Goal: Navigation & Orientation: Find specific page/section

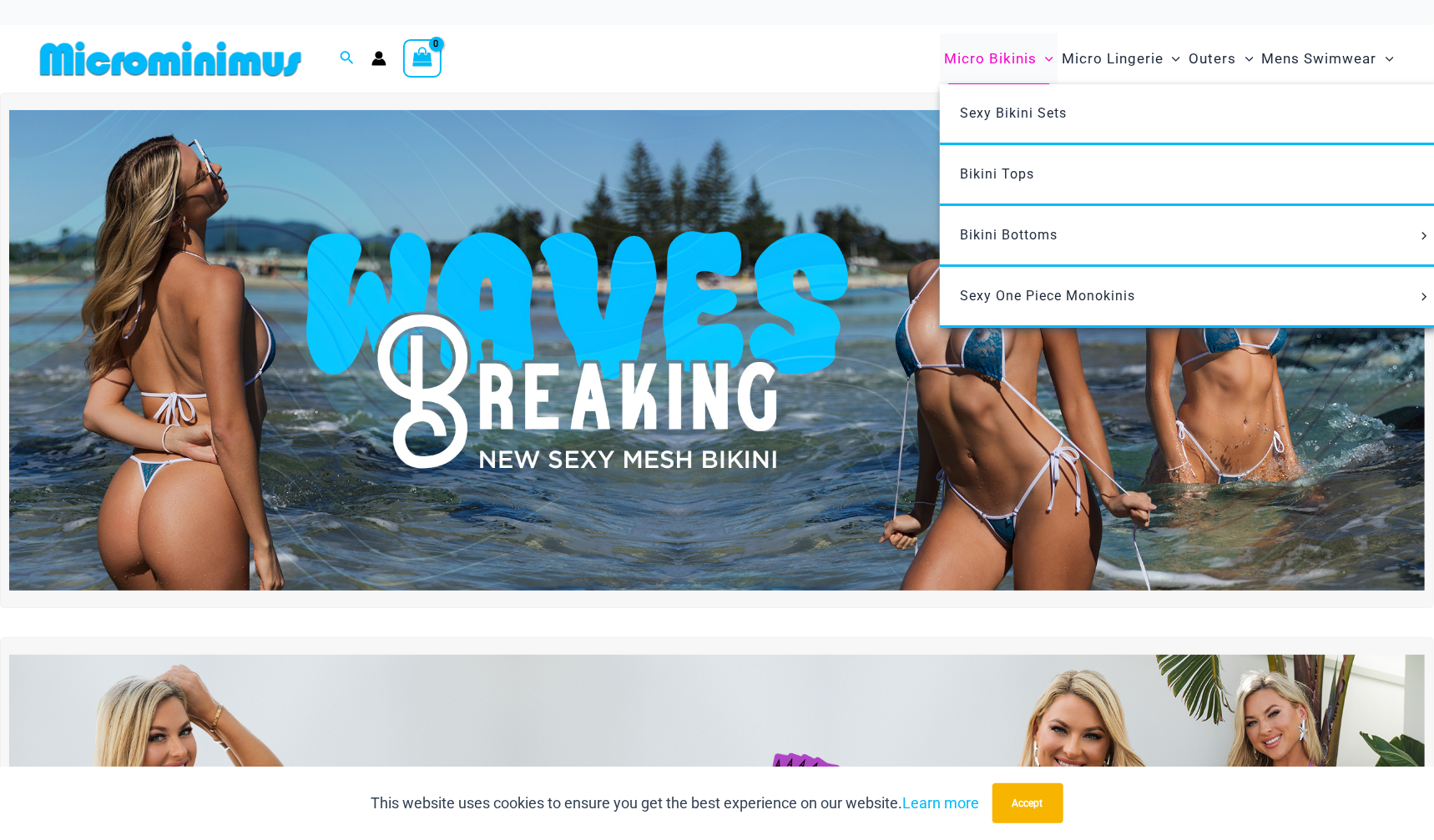
click at [1012, 53] on span "Micro Bikinis" at bounding box center [990, 59] width 92 height 42
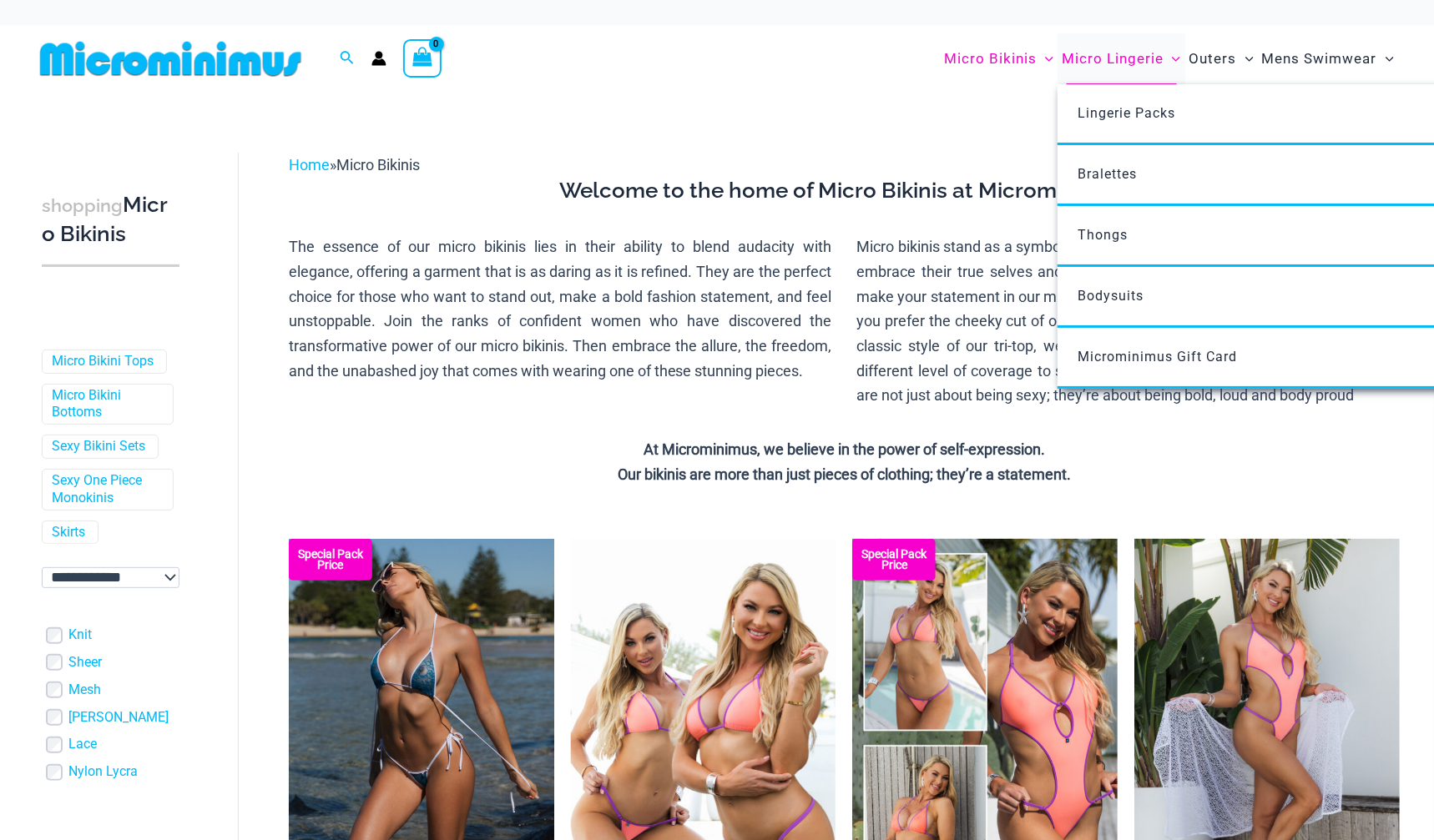
click at [1095, 62] on span "Micro Lingerie" at bounding box center [1112, 59] width 101 height 42
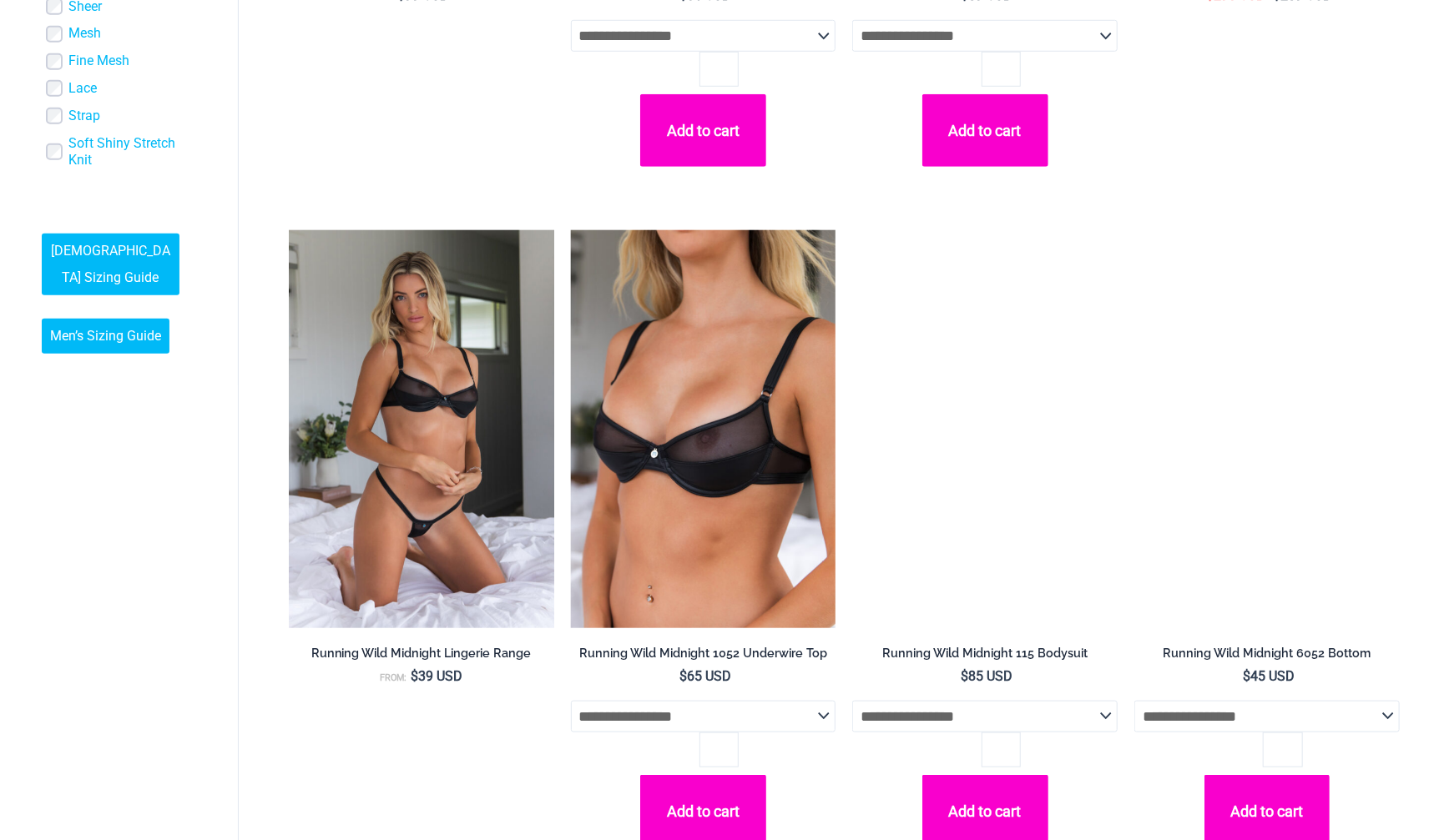
scroll to position [751, 0]
